Goal: Find specific page/section: Find specific page/section

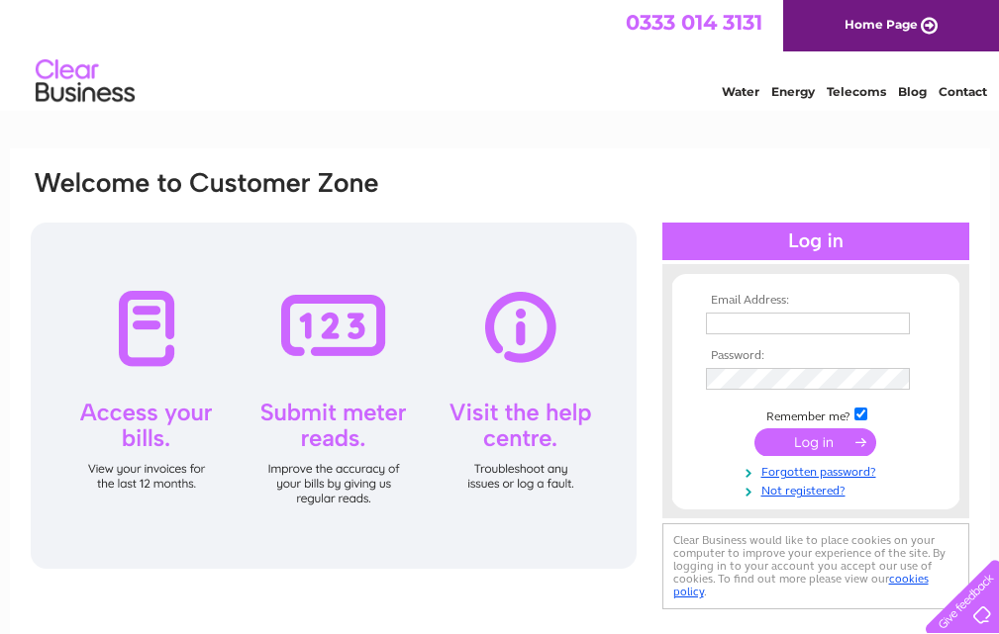
click at [782, 321] on input "text" at bounding box center [808, 324] width 204 height 22
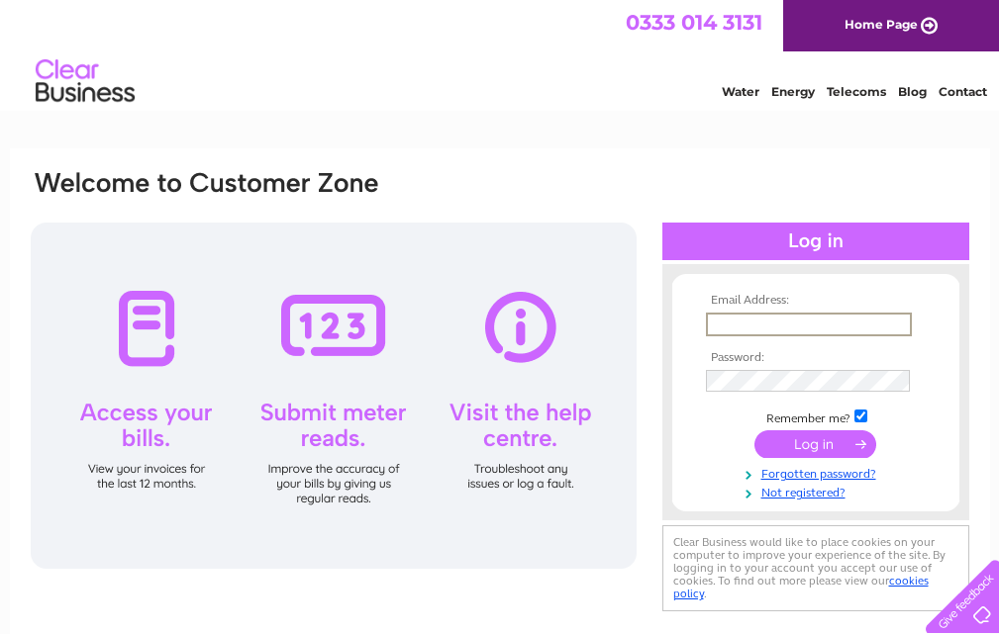
type input "[EMAIL_ADDRESS][DOMAIN_NAME]"
click at [789, 446] on input "submit" at bounding box center [815, 443] width 122 height 28
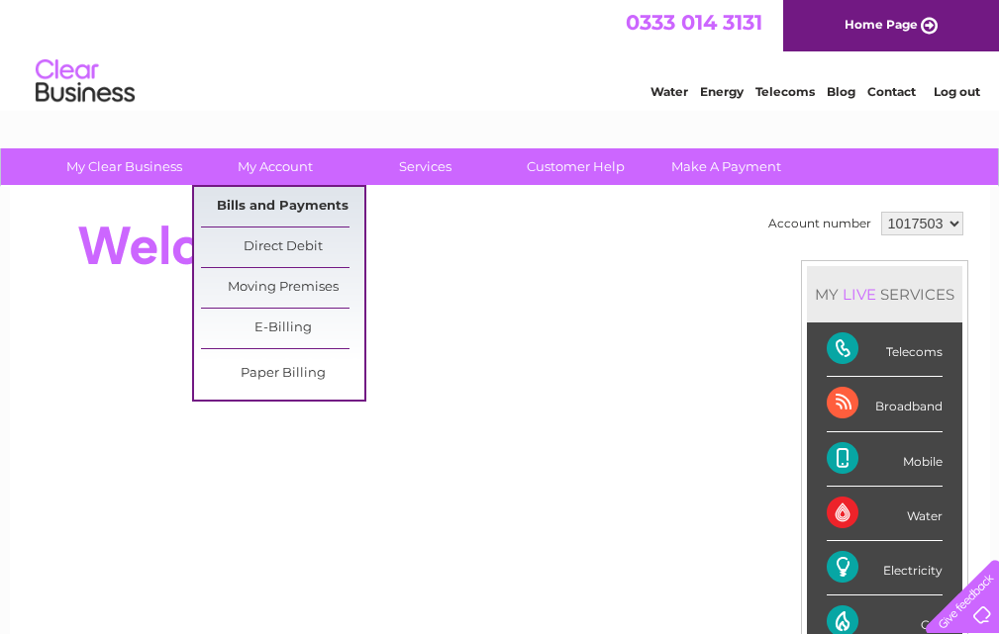
click at [262, 198] on link "Bills and Payments" at bounding box center [282, 207] width 163 height 40
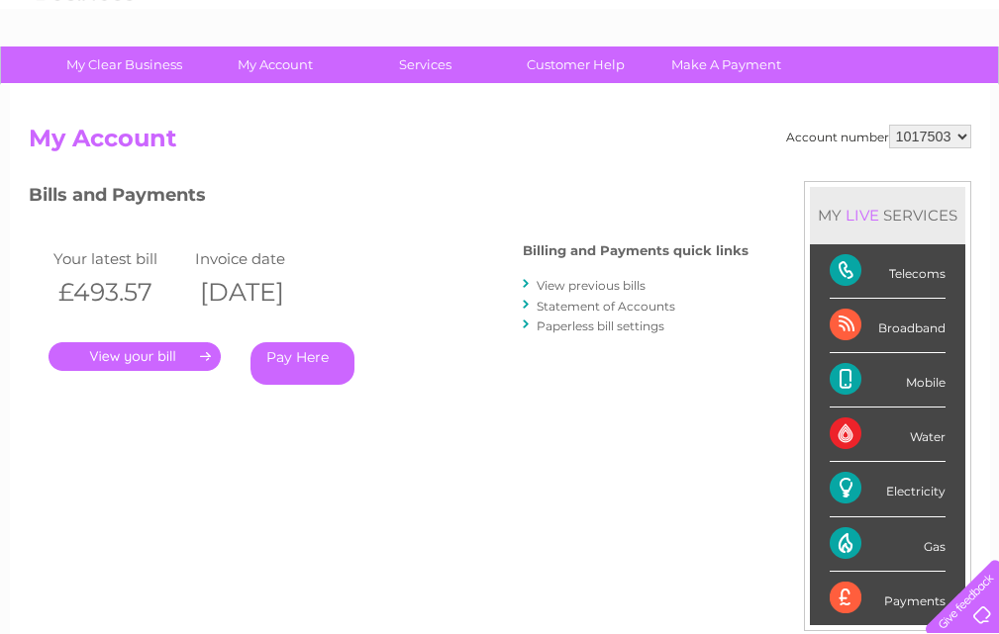
scroll to position [99, 0]
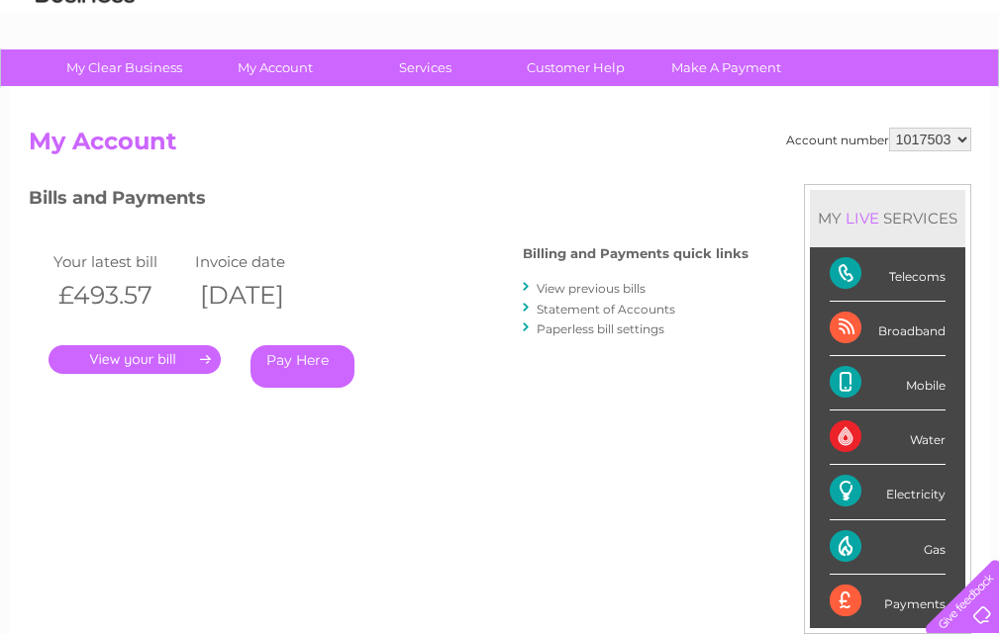
click at [176, 358] on link "." at bounding box center [134, 359] width 172 height 29
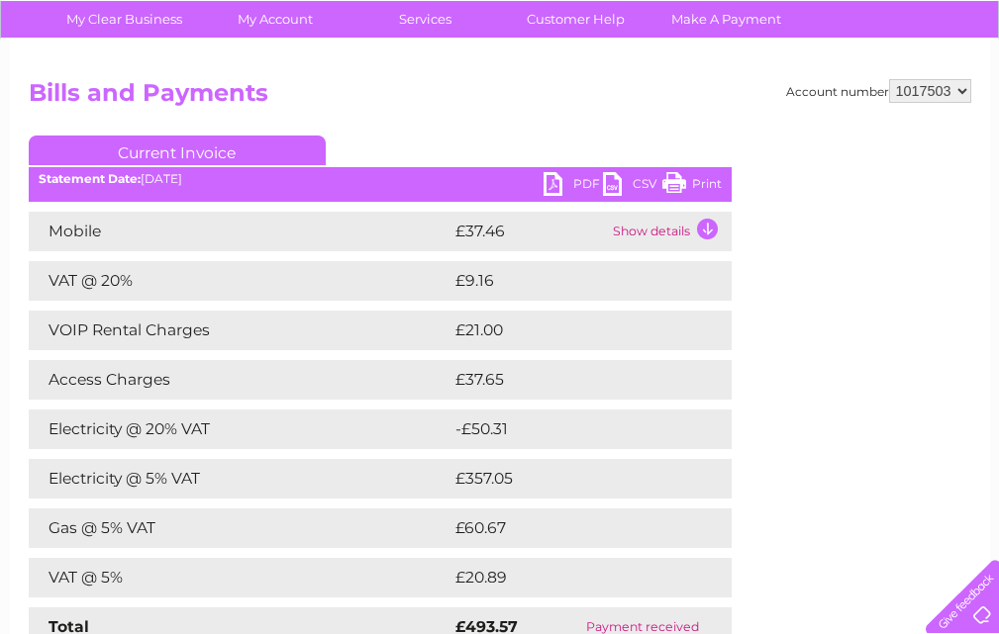
scroll to position [198, 0]
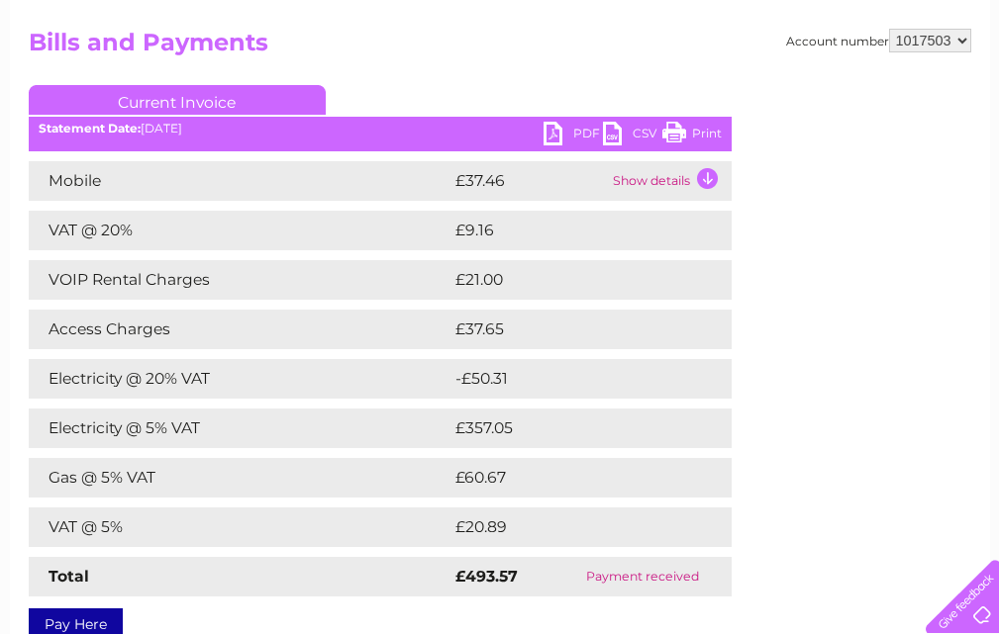
click at [507, 376] on td "-£50.31" at bounding box center [571, 379] width 242 height 40
click at [579, 131] on link "PDF" at bounding box center [572, 136] width 59 height 29
